Goal: Information Seeking & Learning: Learn about a topic

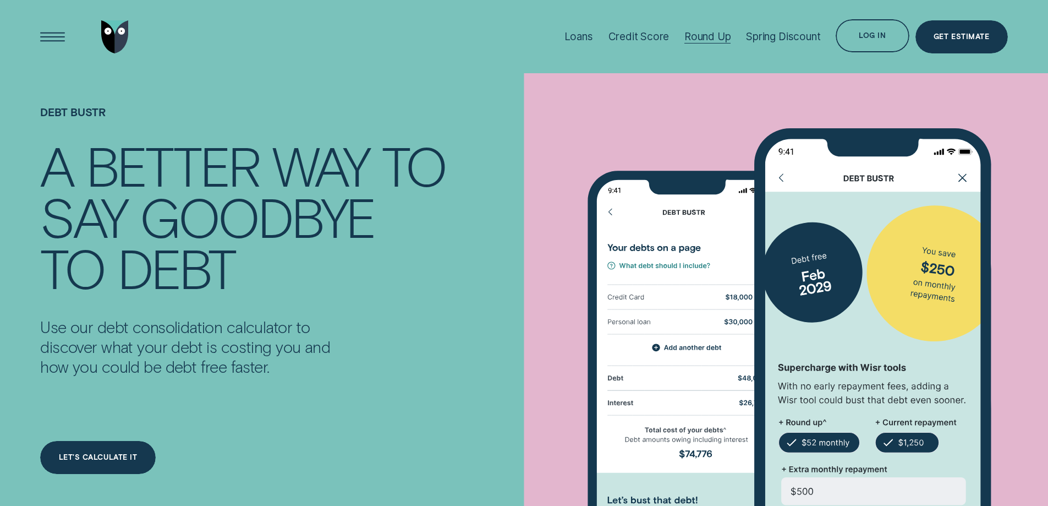
click at [703, 36] on div "Round Up" at bounding box center [707, 36] width 47 height 13
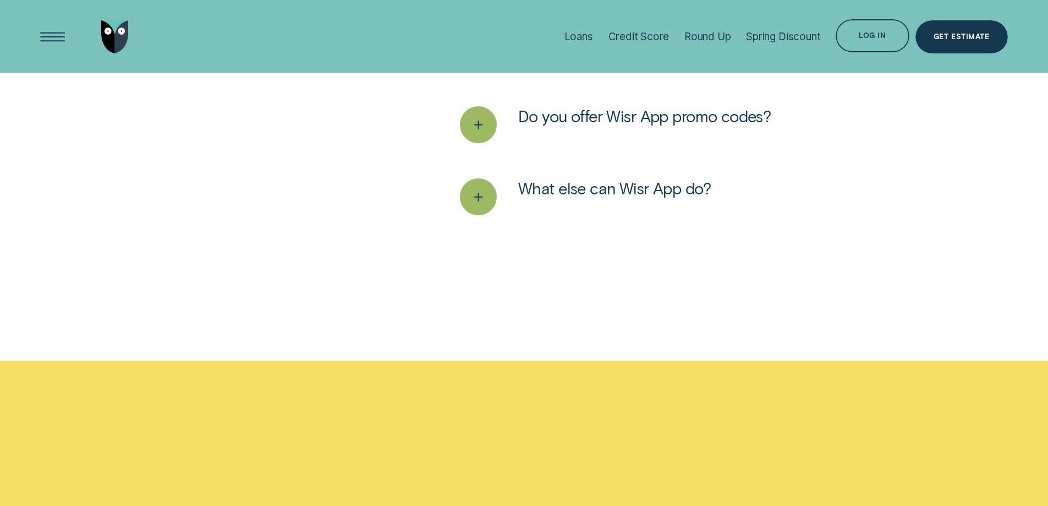
scroll to position [2971, 0]
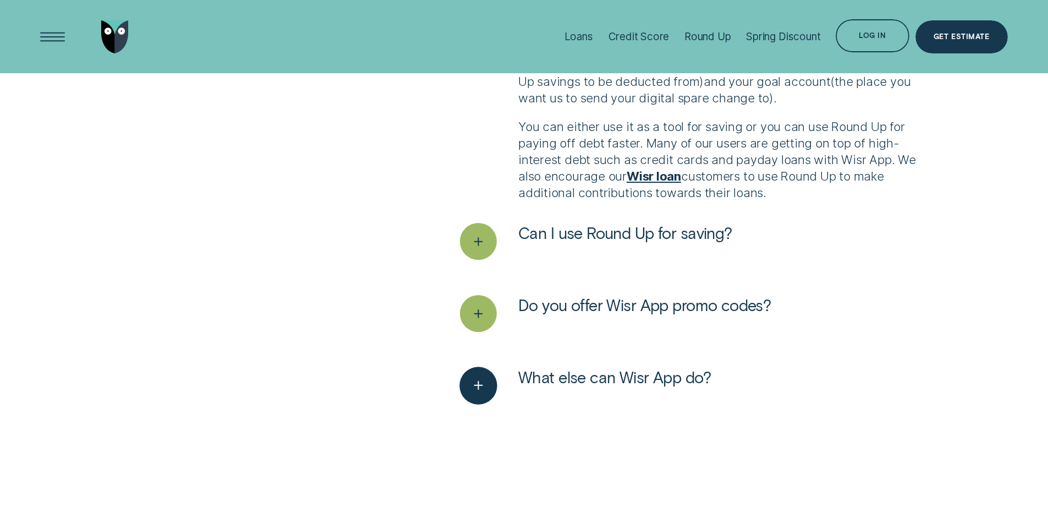
click at [551, 381] on span "What else can Wisr App do?" at bounding box center [614, 377] width 193 height 20
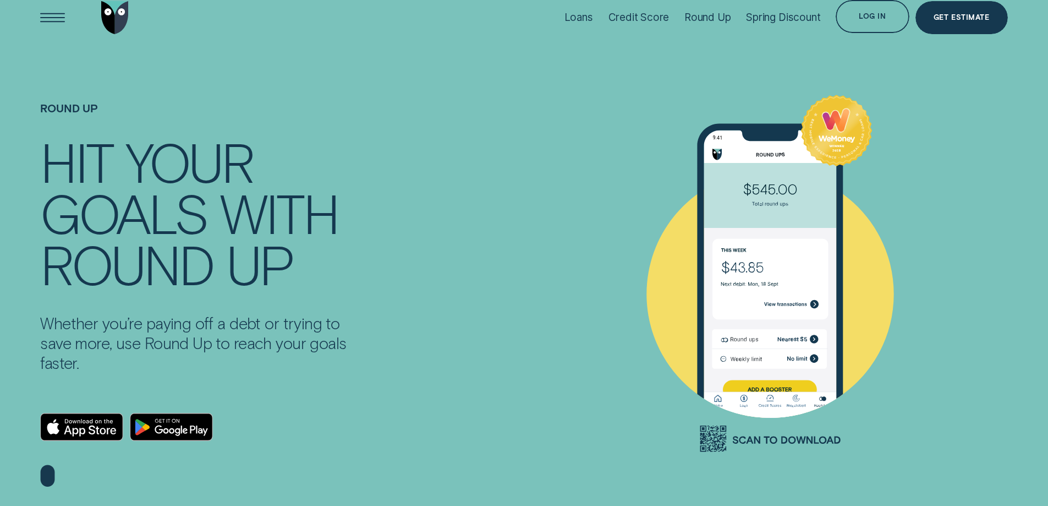
scroll to position [0, 0]
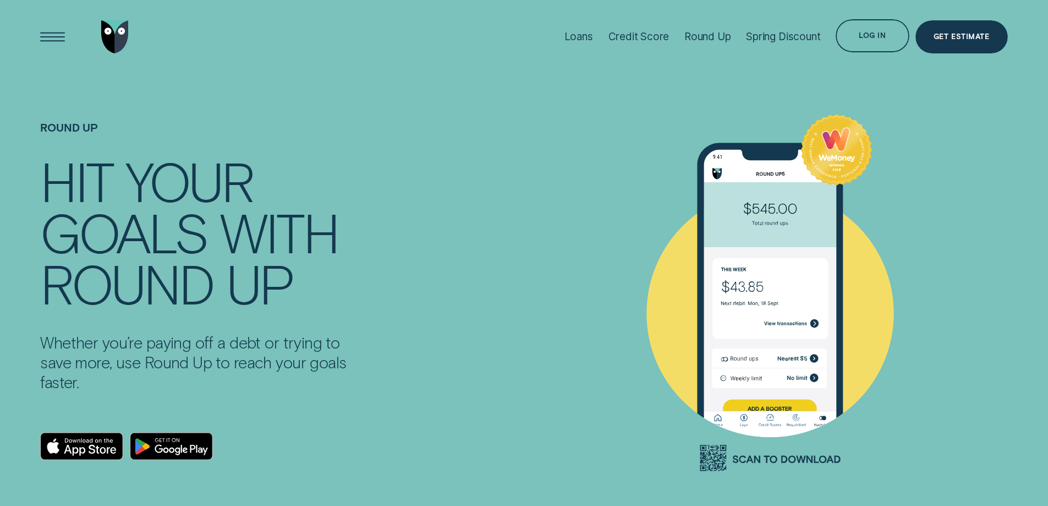
click at [117, 31] on img "Go to home page" at bounding box center [115, 36] width 28 height 33
